Goal: Check status: Check status

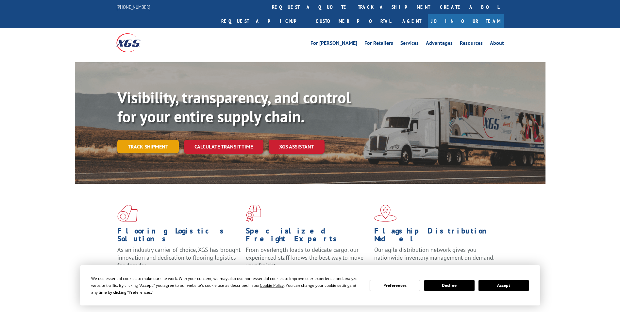
click at [156, 140] on link "Track shipment" at bounding box center [147, 147] width 61 height 14
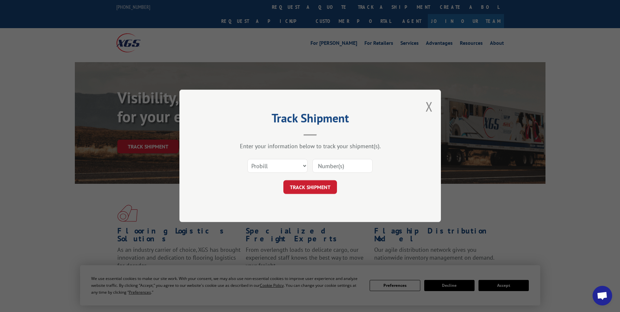
click at [345, 167] on input at bounding box center [342, 166] width 60 height 14
paste input "7059511"
type input "7059511"
click at [316, 187] on button "TRACK SHIPMENT" at bounding box center [310, 187] width 54 height 14
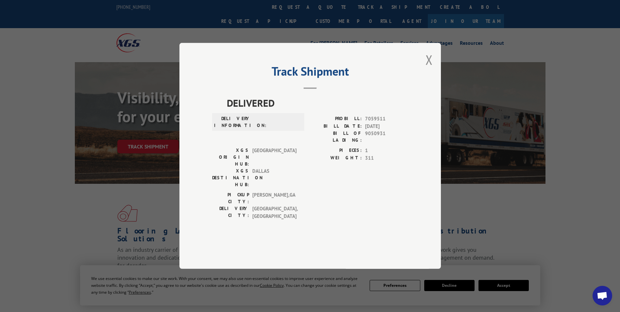
scroll to position [98, 0]
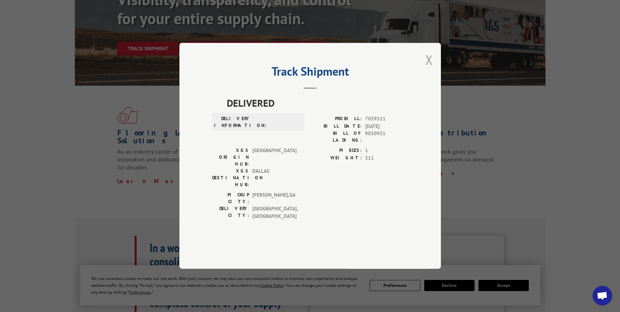
click at [429, 68] on button "Close modal" at bounding box center [428, 59] width 7 height 17
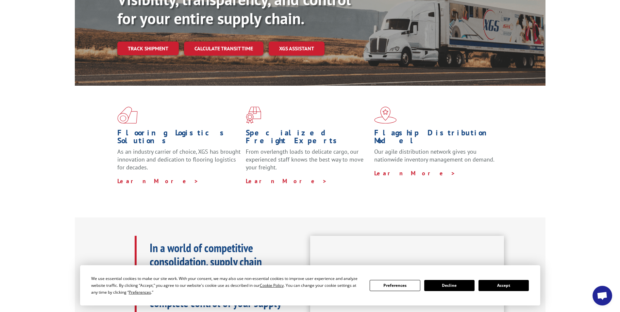
click at [502, 285] on button "Accept" at bounding box center [503, 285] width 50 height 11
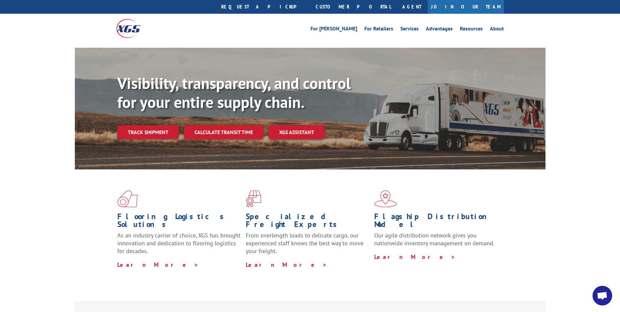
scroll to position [0, 0]
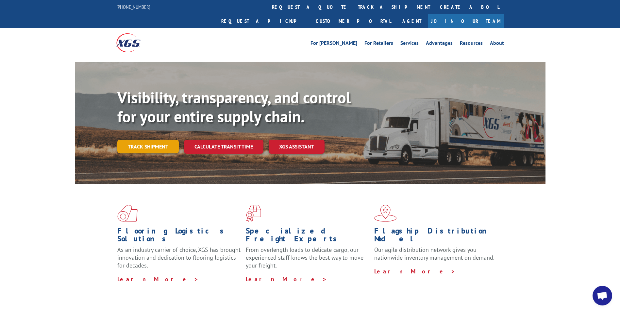
click at [157, 140] on link "Track shipment" at bounding box center [147, 147] width 61 height 14
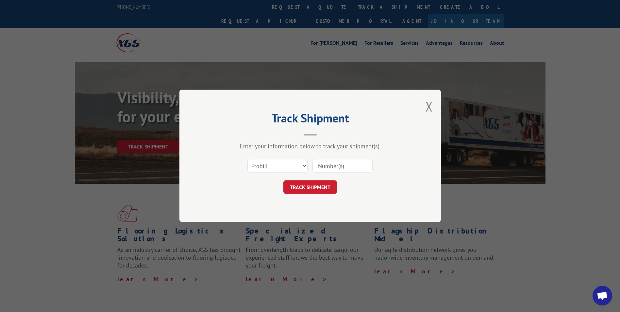
click at [329, 165] on input at bounding box center [342, 166] width 60 height 14
paste input "17479031"
type input "17479031"
click at [309, 186] on button "TRACK SHIPMENT" at bounding box center [310, 187] width 54 height 14
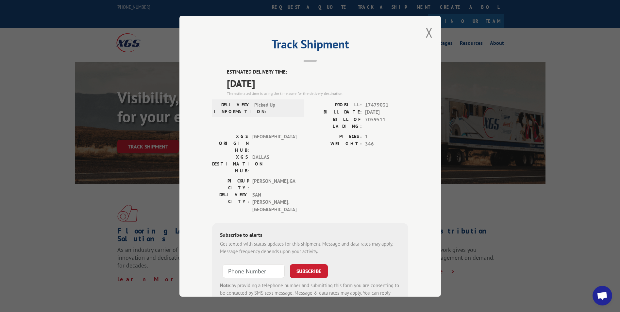
drag, startPoint x: 221, startPoint y: 71, endPoint x: 284, endPoint y: 84, distance: 64.4
click at [284, 84] on div "ESTIMATED DELIVERY TIME: [DATE] The estimated time is using the time zone for t…" at bounding box center [310, 189] width 196 height 243
drag, startPoint x: 284, startPoint y: 84, endPoint x: 261, endPoint y: 82, distance: 22.3
copy div "ESTIMATED DELIVERY TIME: [DATE]"
click at [426, 34] on button "Close modal" at bounding box center [428, 32] width 7 height 17
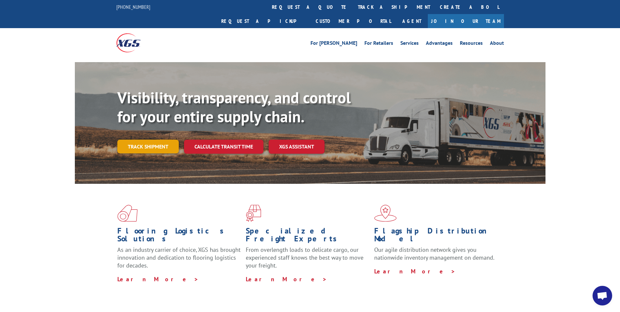
click at [162, 140] on link "Track shipment" at bounding box center [147, 147] width 61 height 14
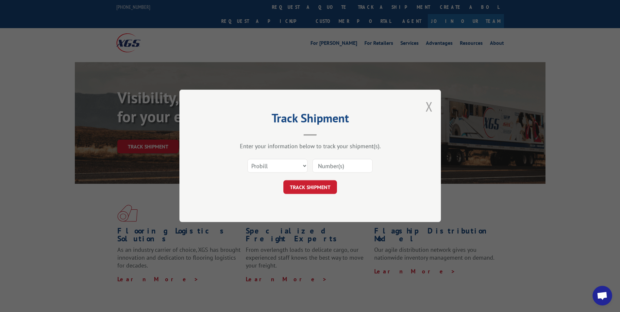
click at [428, 106] on button "Close modal" at bounding box center [428, 106] width 7 height 17
